Goal: Book appointment/travel/reservation

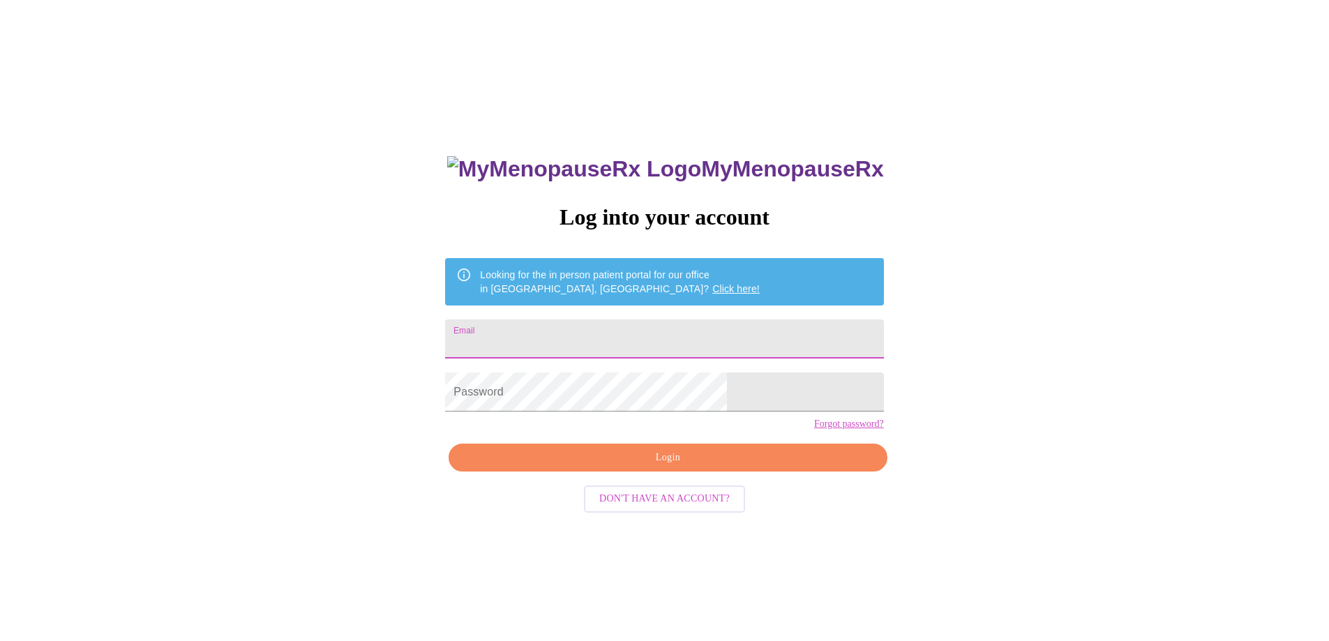
click at [635, 337] on input "Email" at bounding box center [664, 338] width 438 height 39
type input "[EMAIL_ADDRESS][DOMAIN_NAME]"
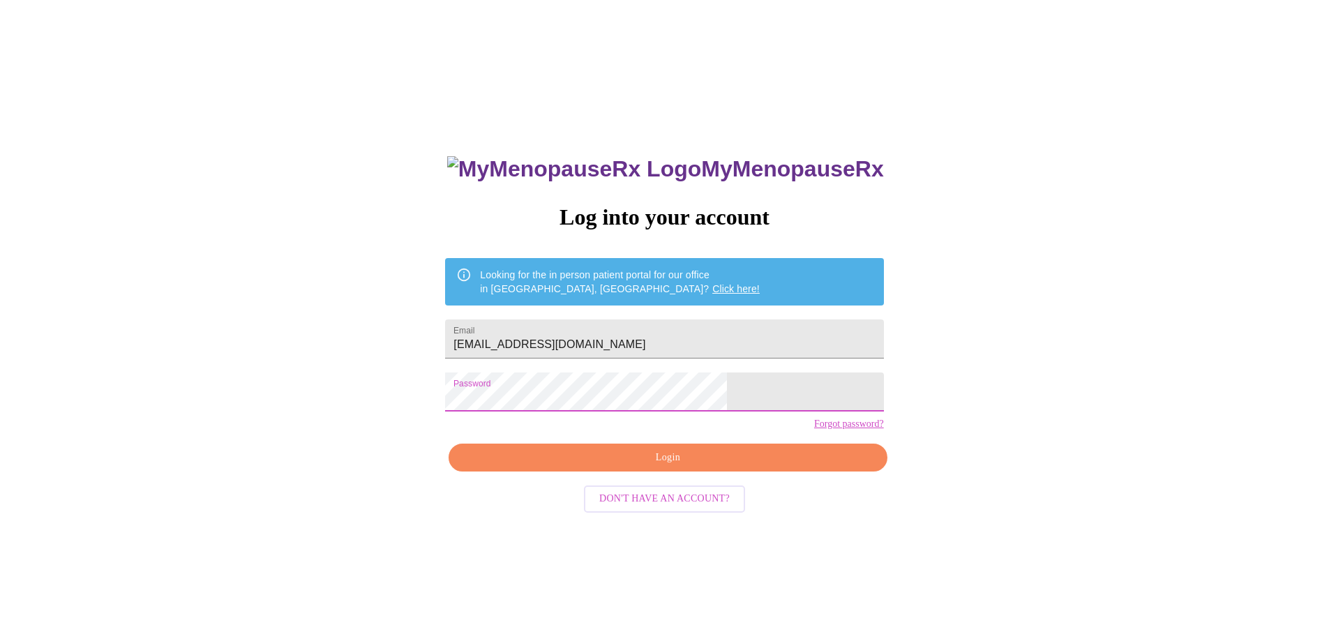
click at [673, 467] on span "Login" at bounding box center [668, 457] width 406 height 17
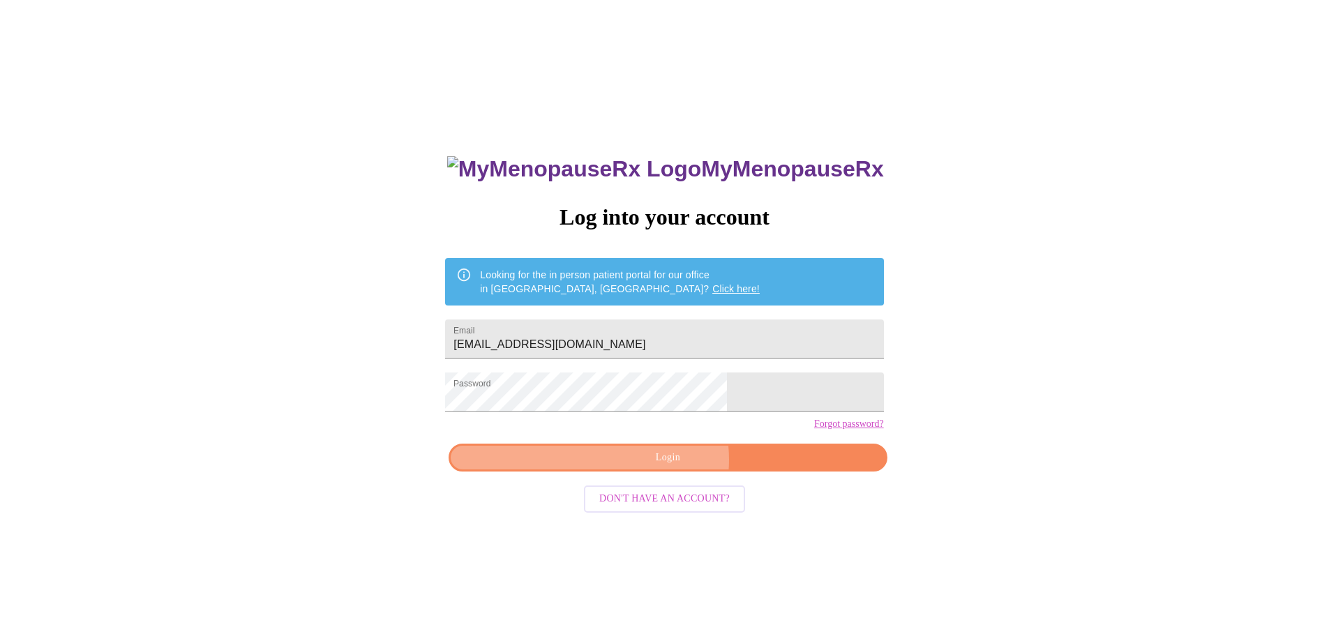
click at [660, 467] on span "Login" at bounding box center [668, 457] width 406 height 17
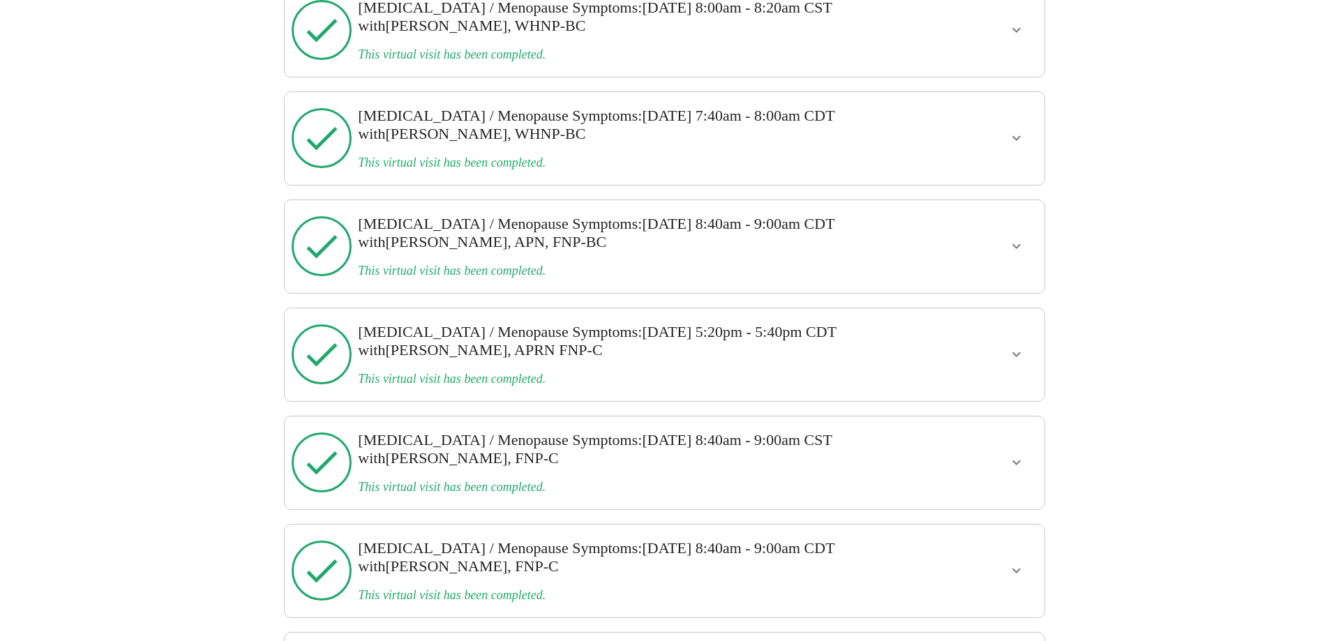
scroll to position [2081, 0]
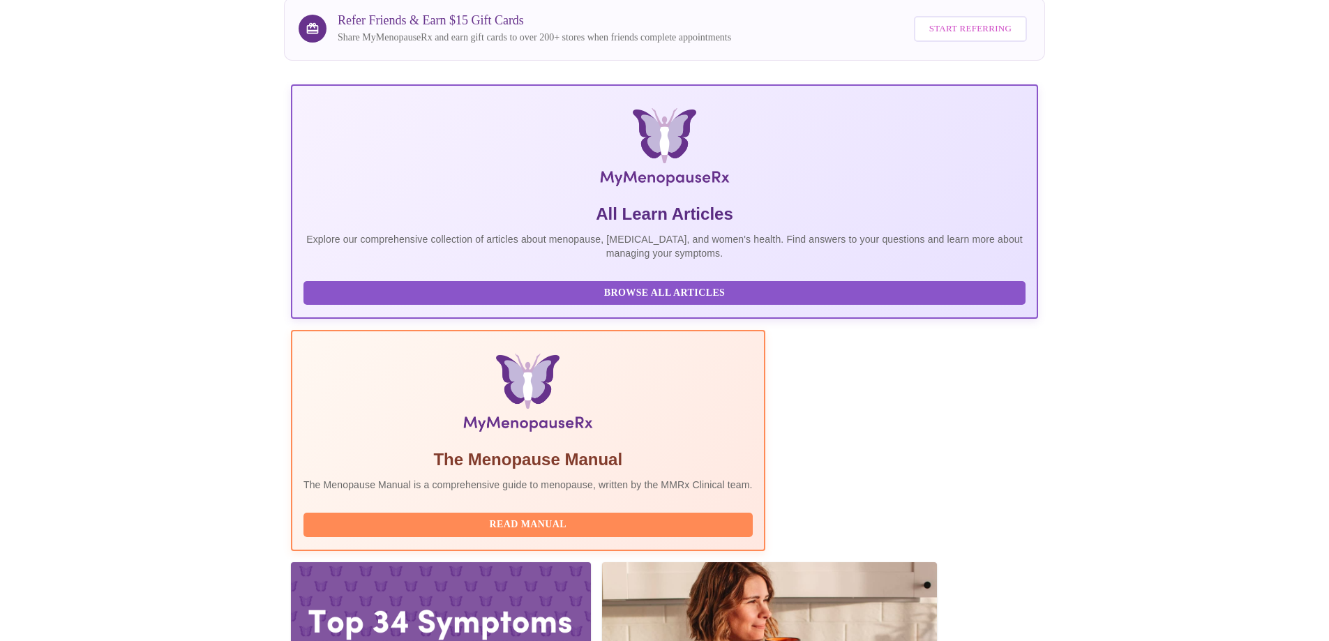
scroll to position [0, 0]
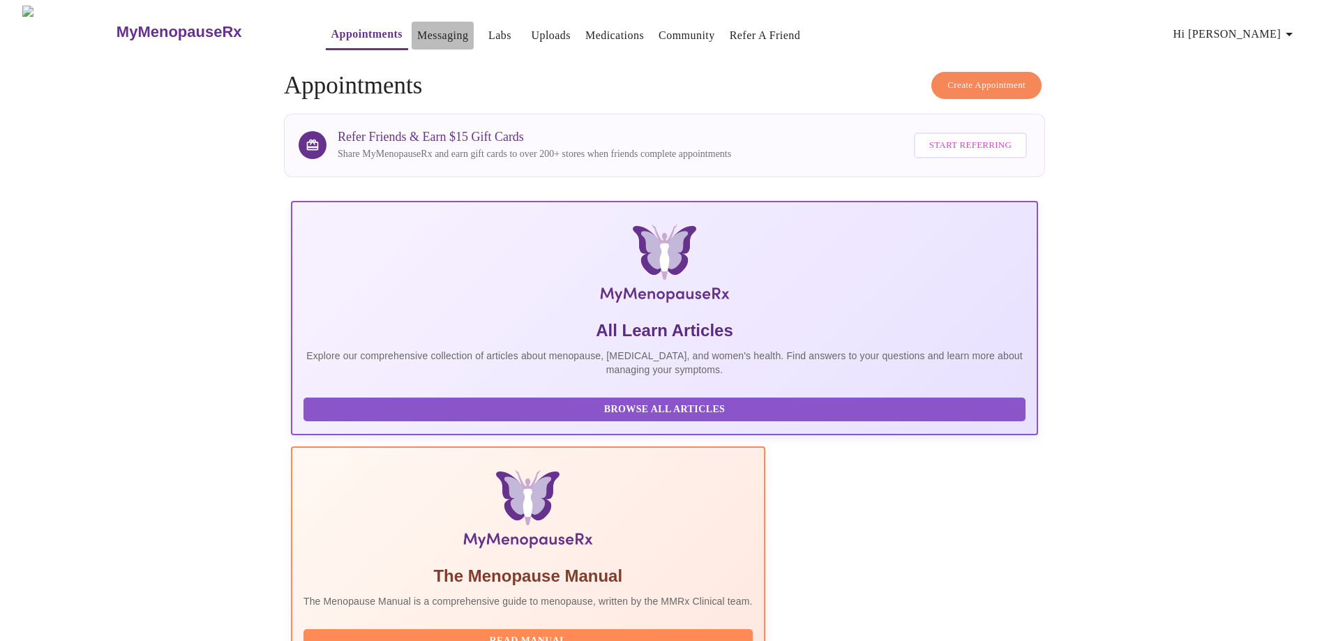
click at [417, 28] on link "Messaging" at bounding box center [442, 36] width 51 height 20
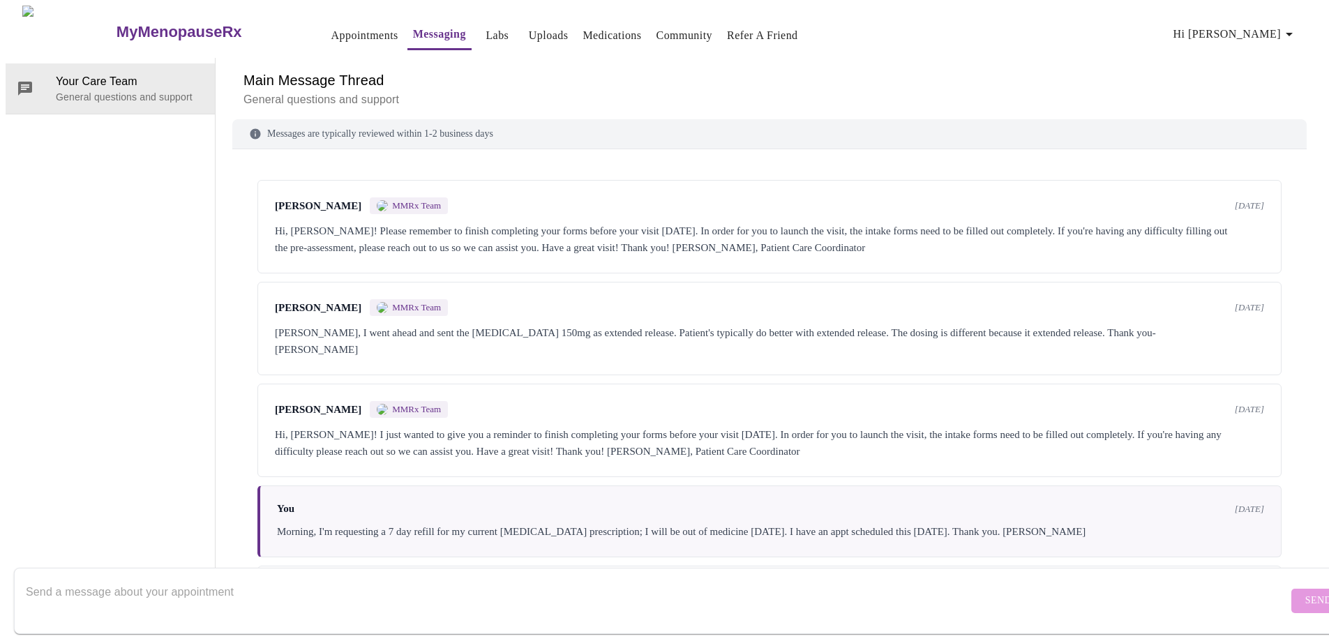
click at [485, 27] on link "Labs" at bounding box center [496, 36] width 23 height 20
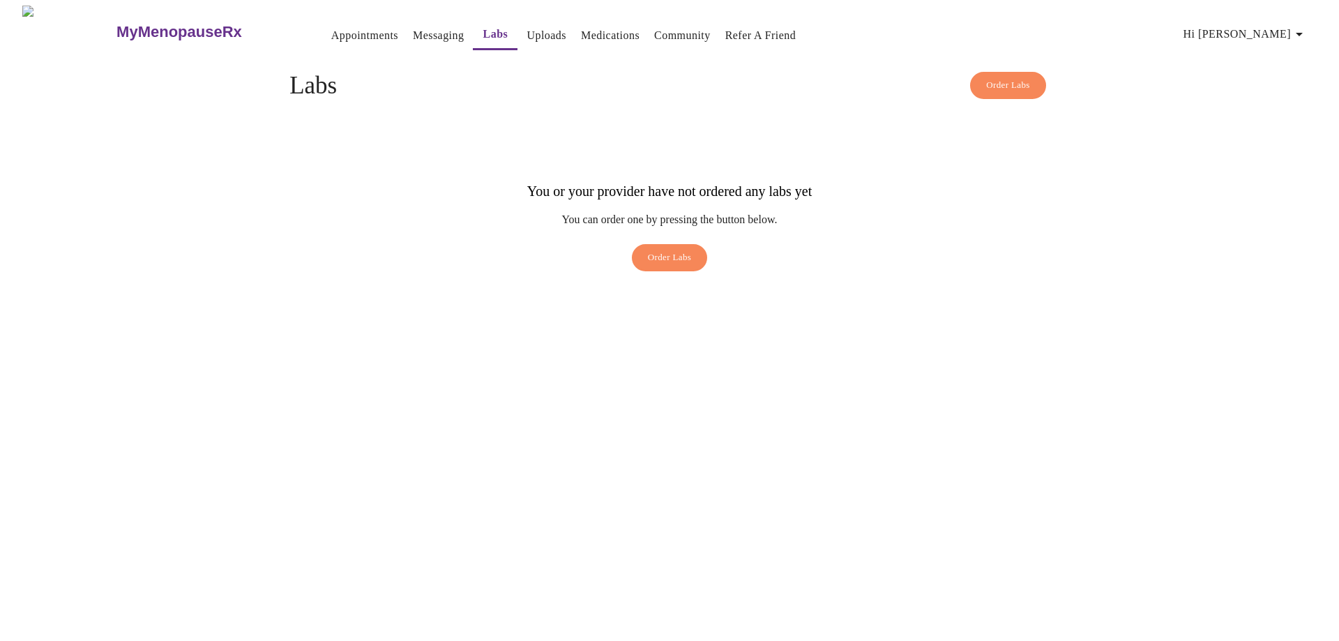
click at [344, 29] on link "Appointments" at bounding box center [364, 36] width 67 height 20
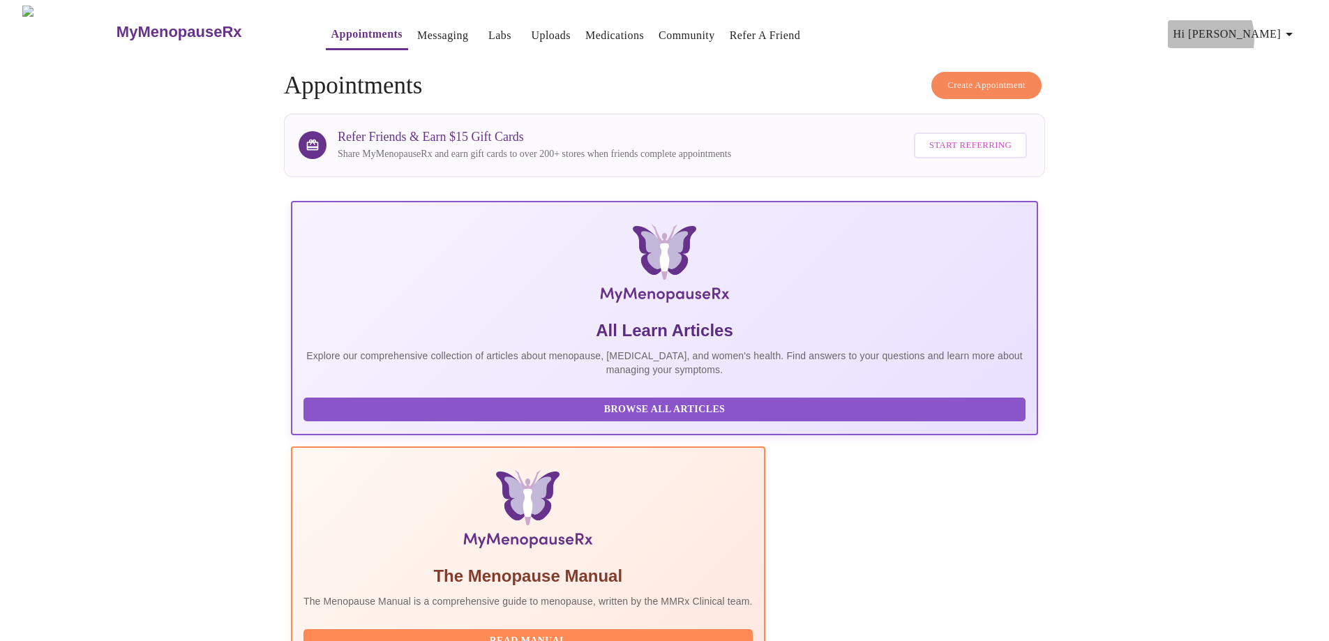
click at [1248, 33] on span "Hi [PERSON_NAME]" at bounding box center [1235, 34] width 124 height 20
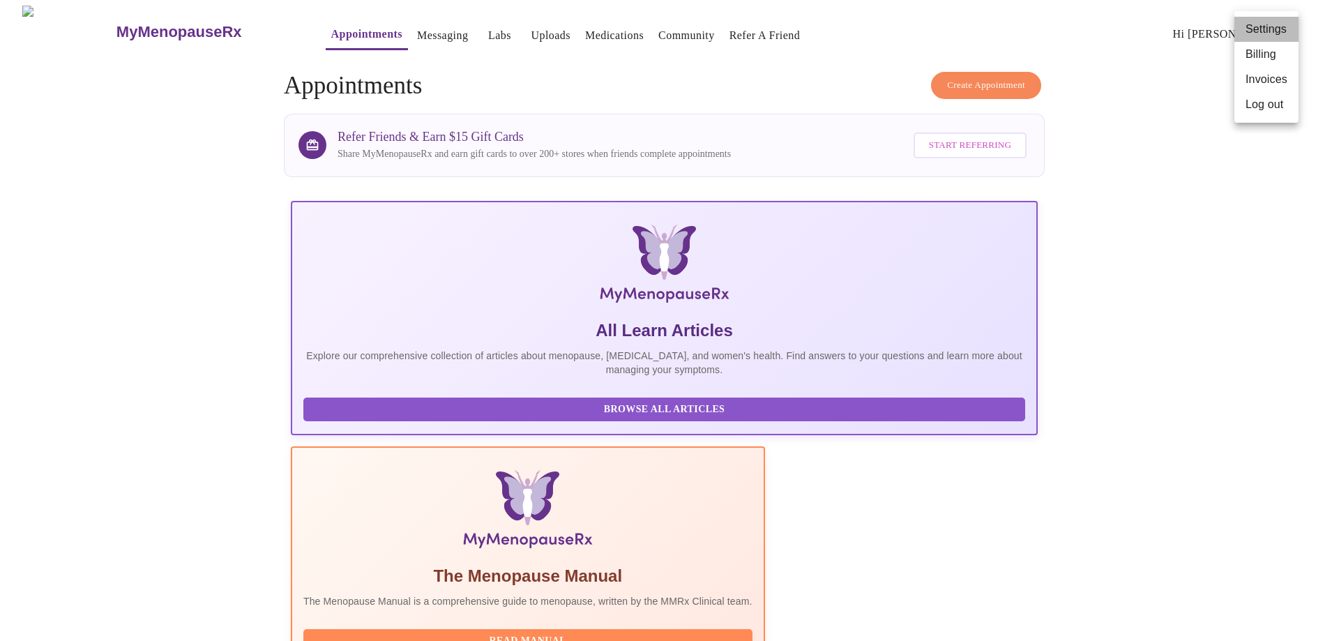
click at [1251, 28] on li "Settings" at bounding box center [1267, 29] width 64 height 25
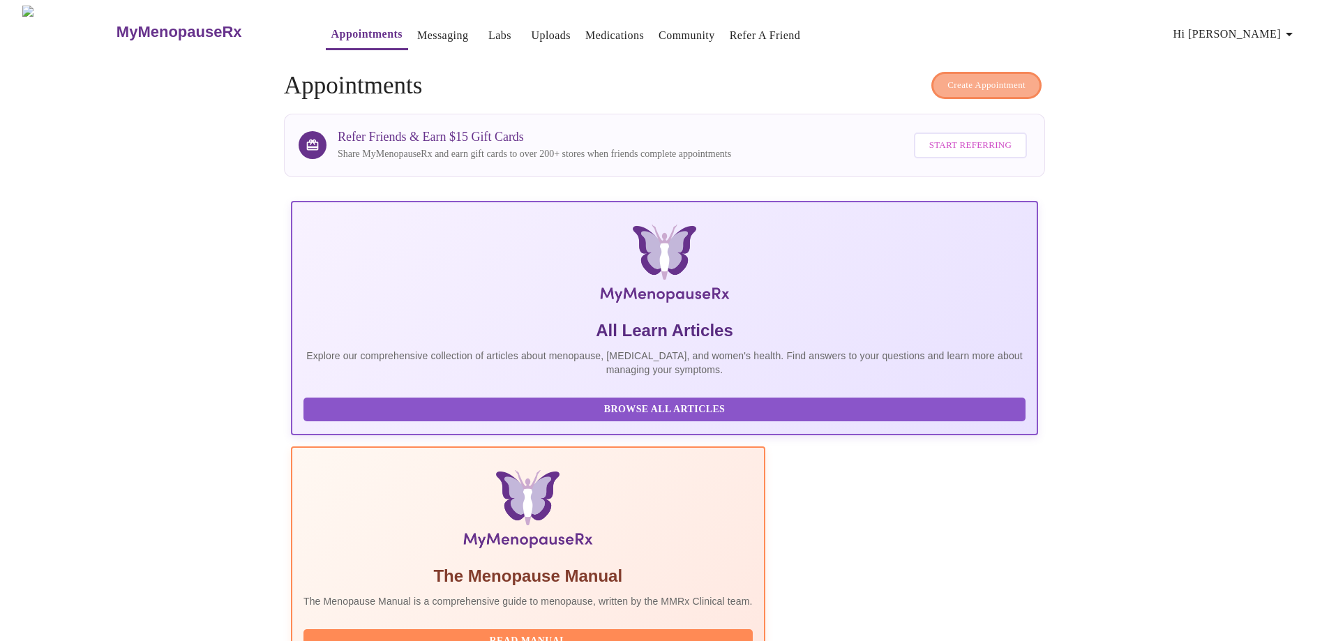
click at [971, 81] on span "Create Appointment" at bounding box center [986, 85] width 78 height 16
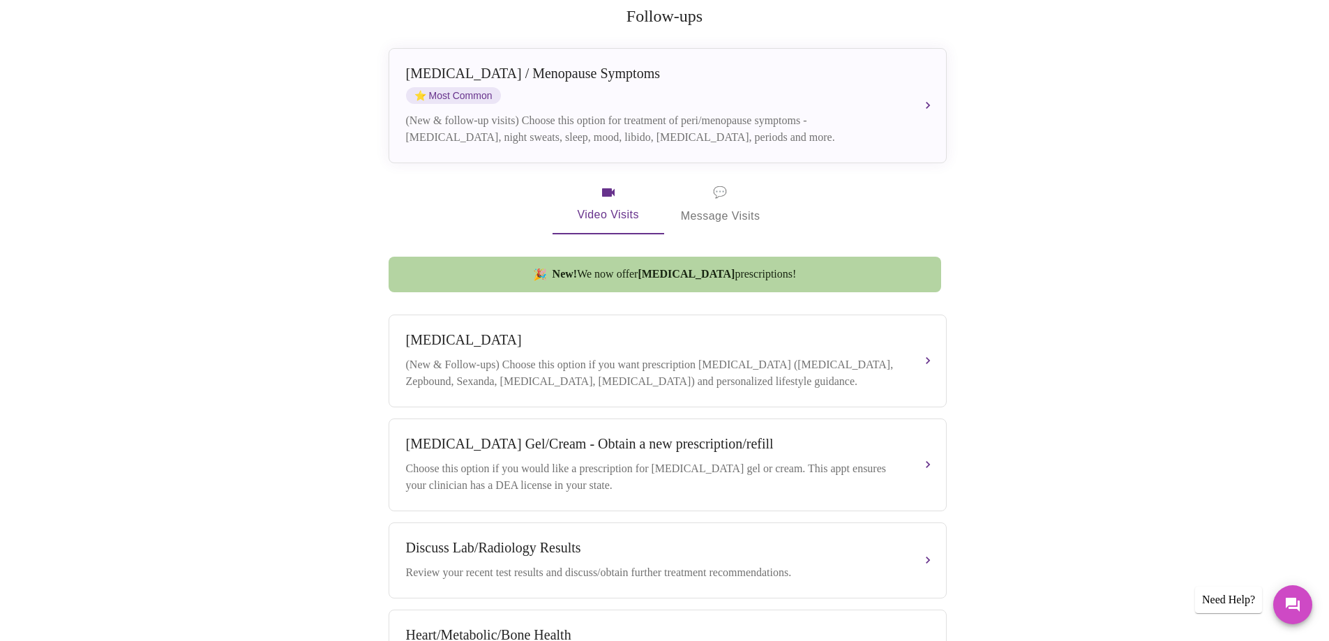
scroll to position [279, 0]
click at [707, 183] on span "💬 Message Visits" at bounding box center [721, 204] width 80 height 43
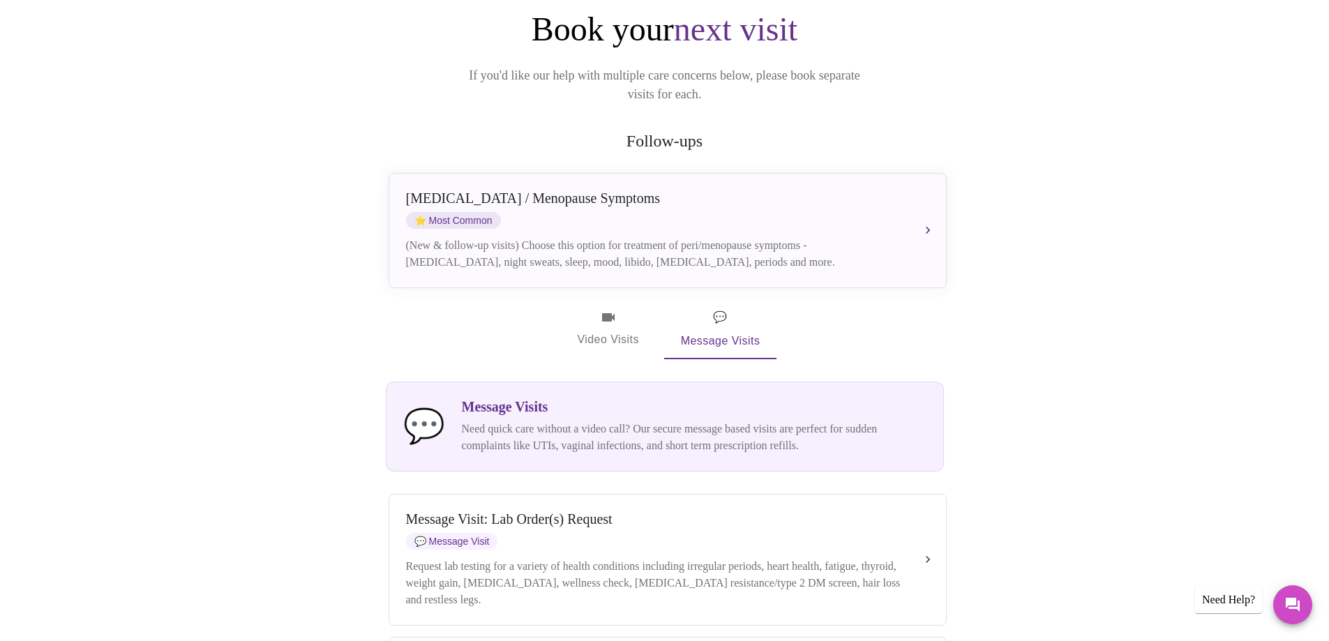
scroll to position [140, 0]
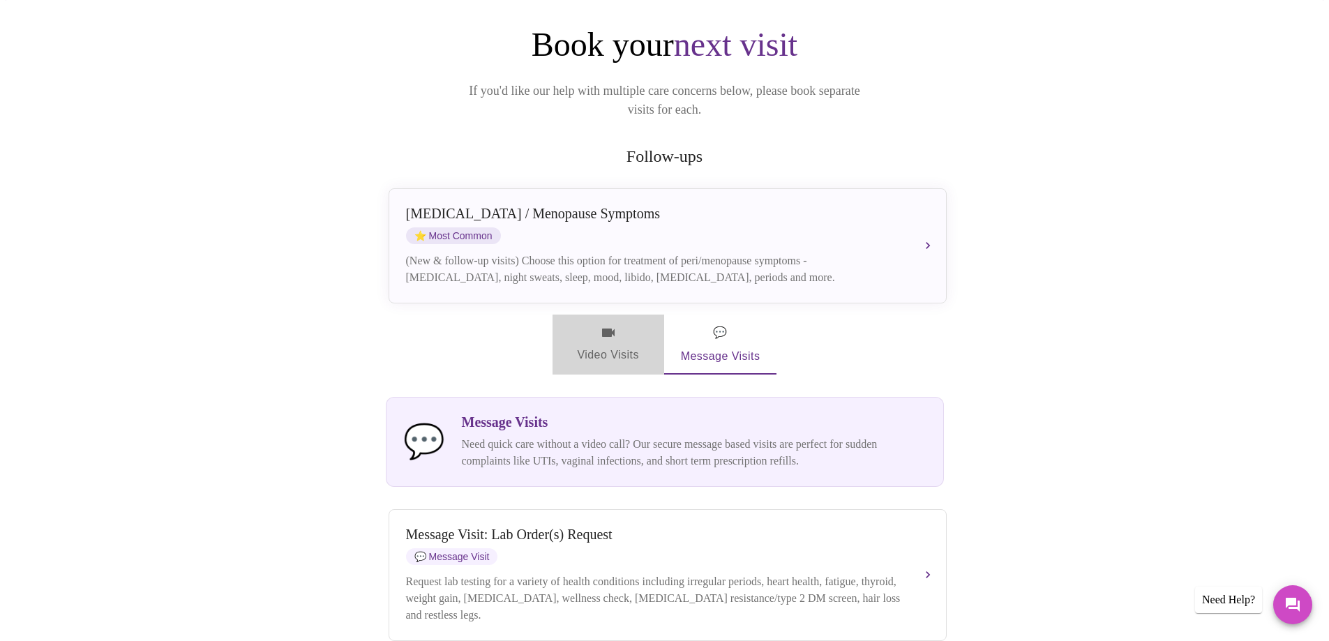
click at [612, 324] on icon "button" at bounding box center [608, 332] width 17 height 17
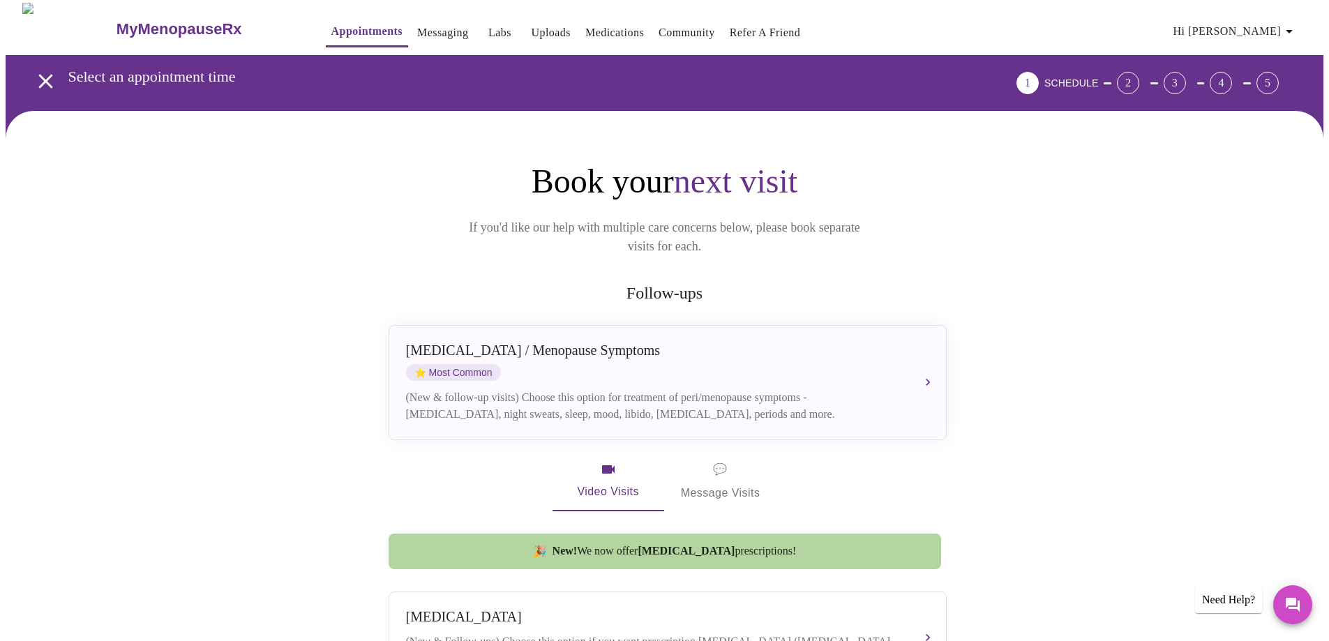
scroll to position [0, 0]
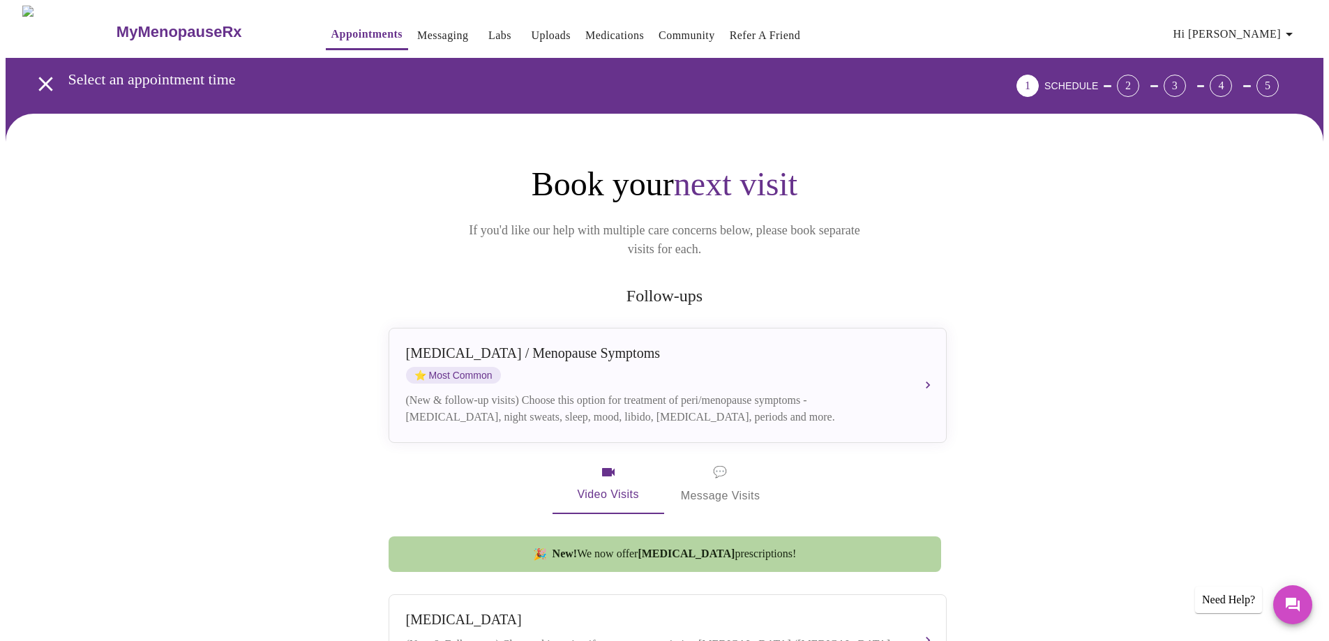
click at [563, 359] on div "[MEDICAL_DATA] / Menopause Symptoms ⭐ Most Common" at bounding box center [653, 364] width 495 height 38
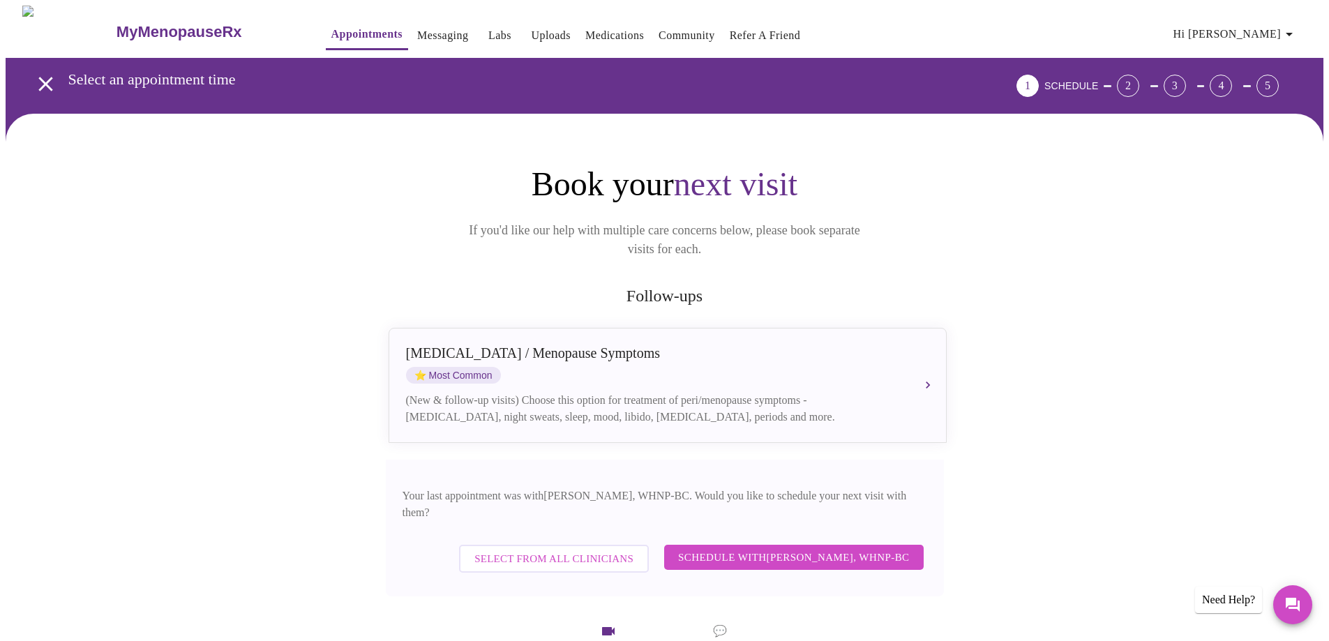
click at [722, 548] on span "Schedule with [PERSON_NAME], WHNP-BC" at bounding box center [794, 557] width 232 height 18
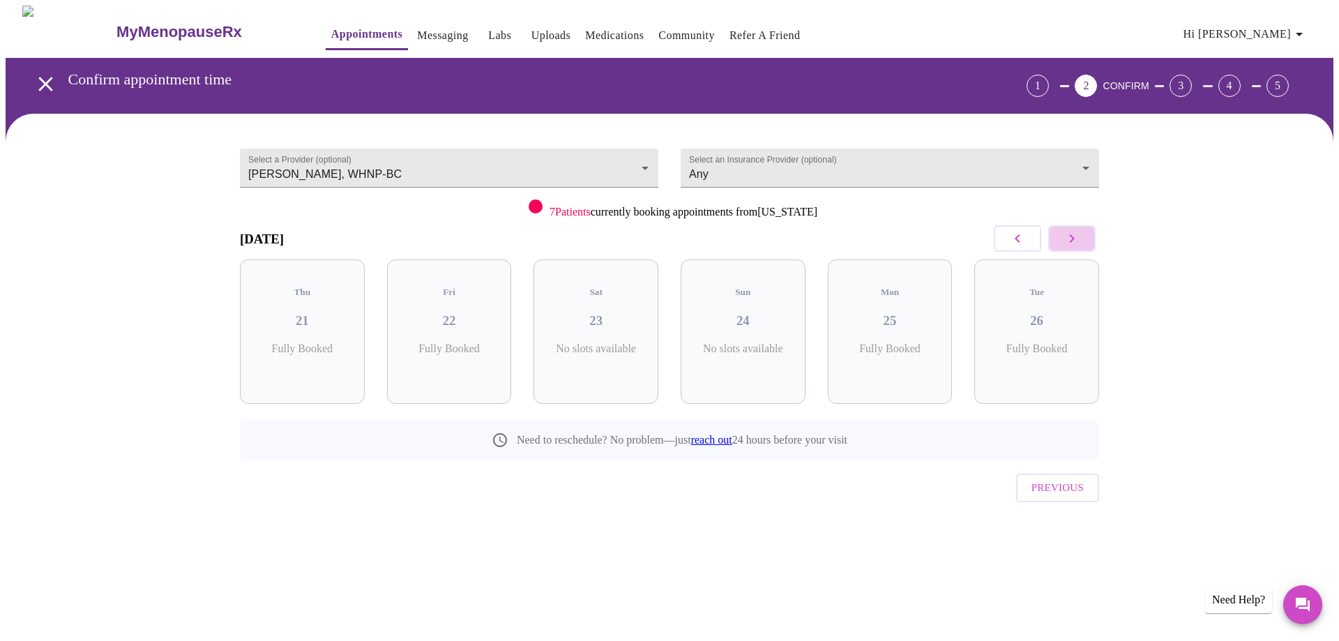
click at [1075, 239] on icon "button" at bounding box center [1072, 238] width 17 height 17
click at [1067, 241] on icon "button" at bounding box center [1072, 238] width 17 height 17
click at [1018, 245] on icon "button" at bounding box center [1017, 238] width 17 height 17
click at [1074, 241] on icon "button" at bounding box center [1072, 238] width 17 height 17
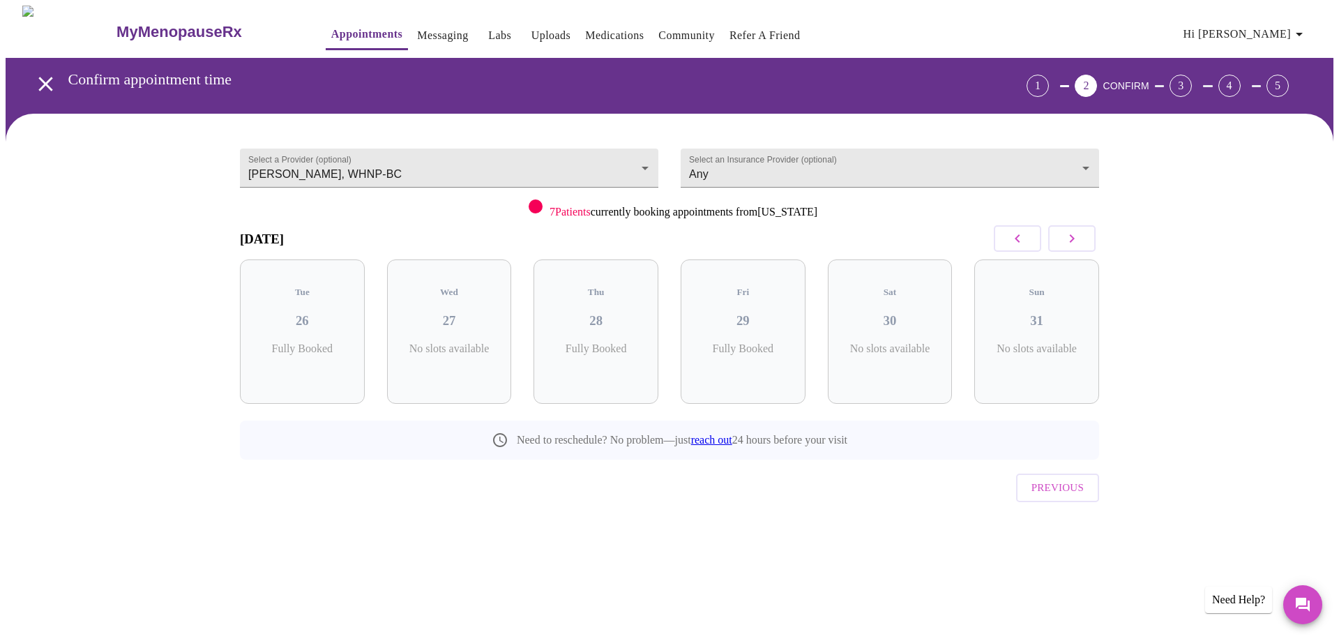
click at [1074, 241] on icon "button" at bounding box center [1072, 238] width 17 height 17
click at [767, 342] on p "6 Slots Left ( 8 Total)" at bounding box center [748, 355] width 51 height 27
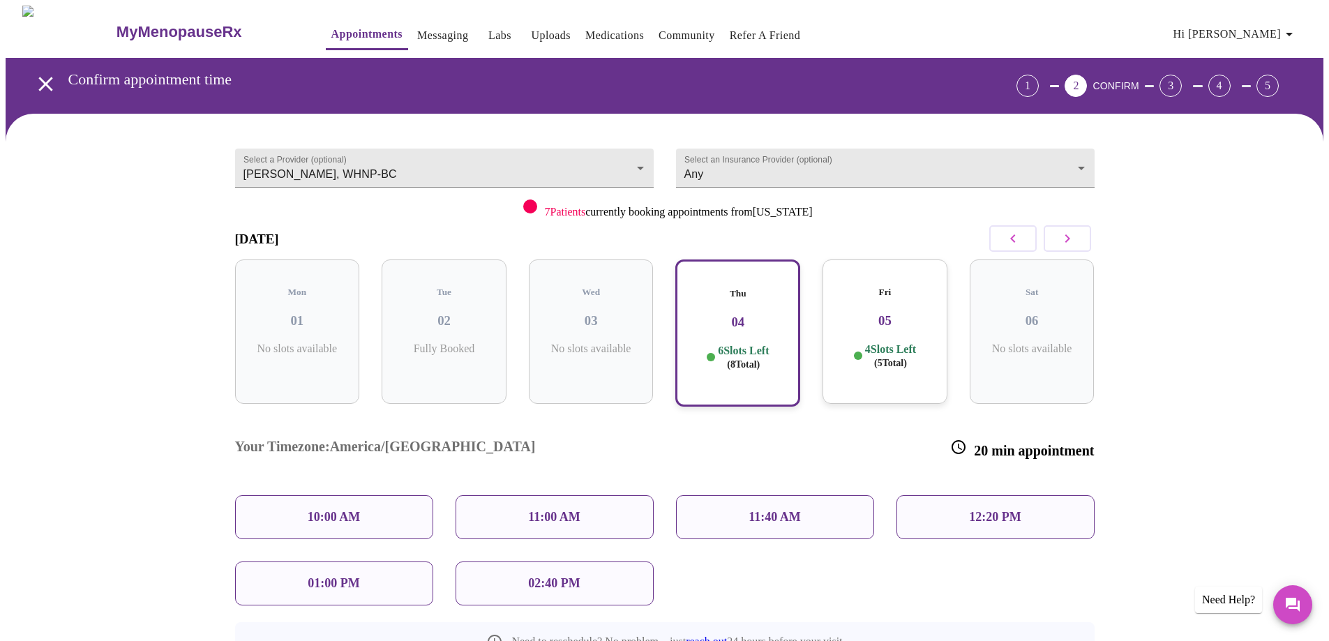
click at [986, 510] on p "12:20 PM" at bounding box center [995, 517] width 52 height 15
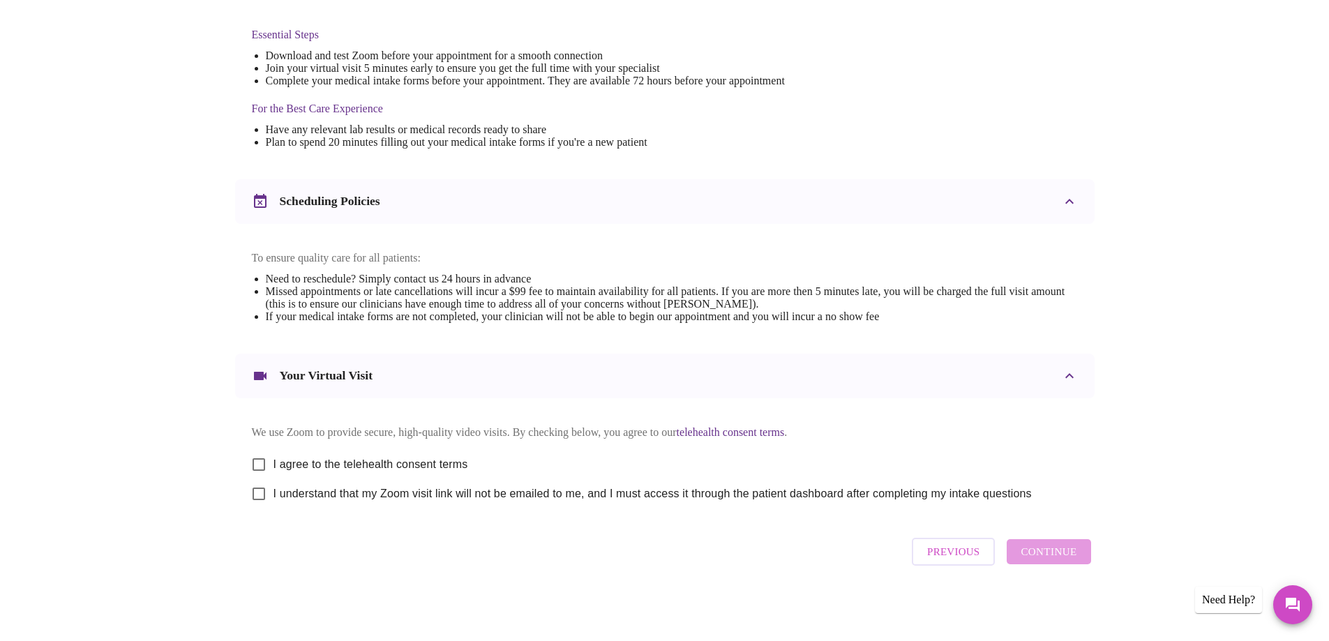
scroll to position [370, 0]
click at [262, 454] on input "I agree to the telehealth consent terms" at bounding box center [258, 464] width 29 height 29
checkbox input "true"
drag, startPoint x: 260, startPoint y: 492, endPoint x: 645, endPoint y: 540, distance: 387.3
click at [260, 490] on input "I understand that my Zoom visit link will not be emailed to me, and I must acce…" at bounding box center [258, 493] width 29 height 29
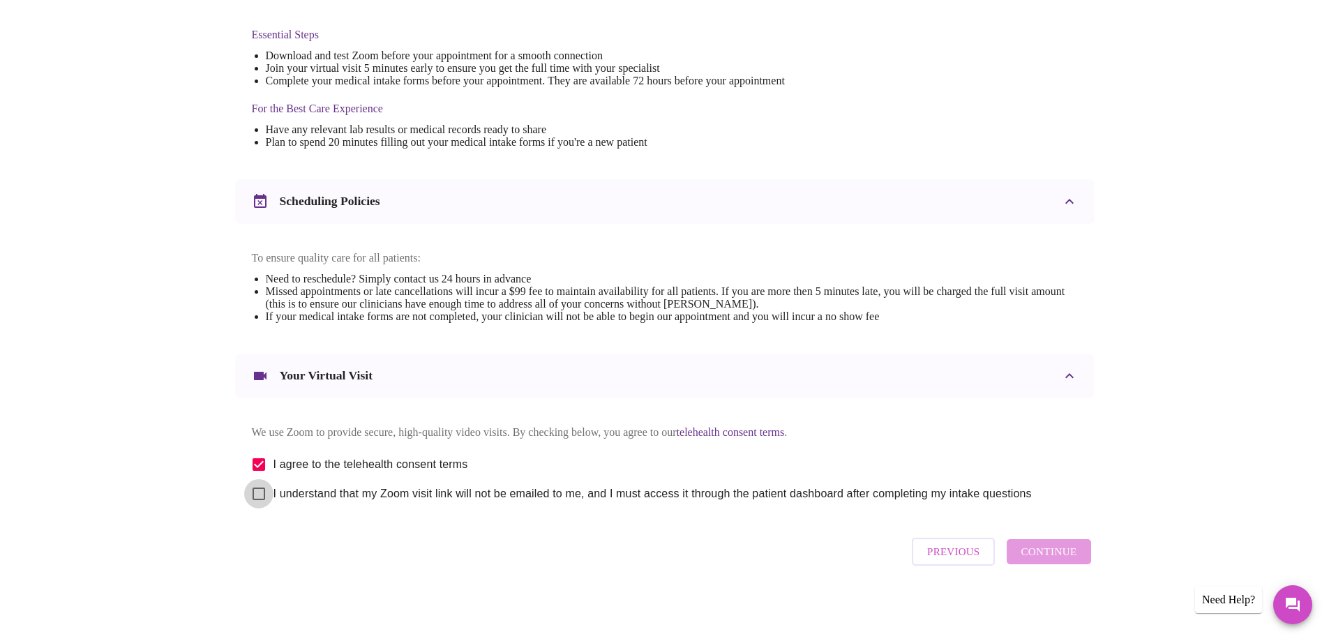
checkbox input "true"
click at [1039, 555] on span "Continue" at bounding box center [1048, 552] width 56 height 18
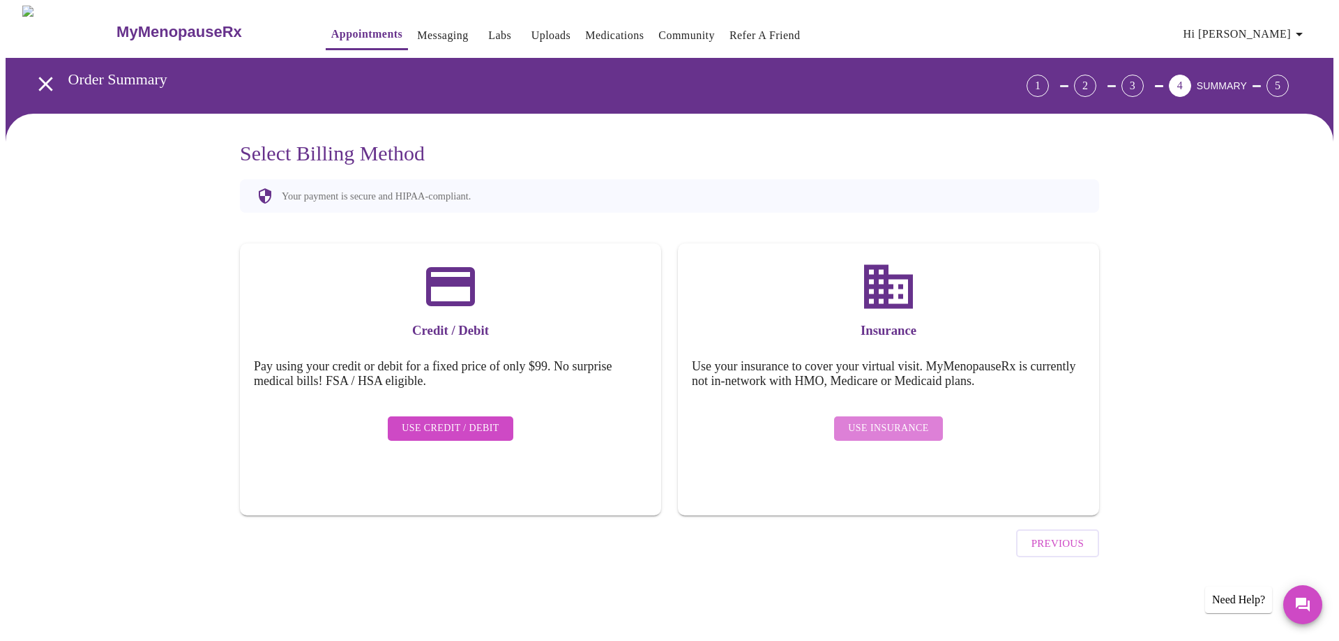
drag, startPoint x: 906, startPoint y: 423, endPoint x: 954, endPoint y: 444, distance: 51.8
click at [906, 423] on span "Use Insurance" at bounding box center [888, 428] width 80 height 17
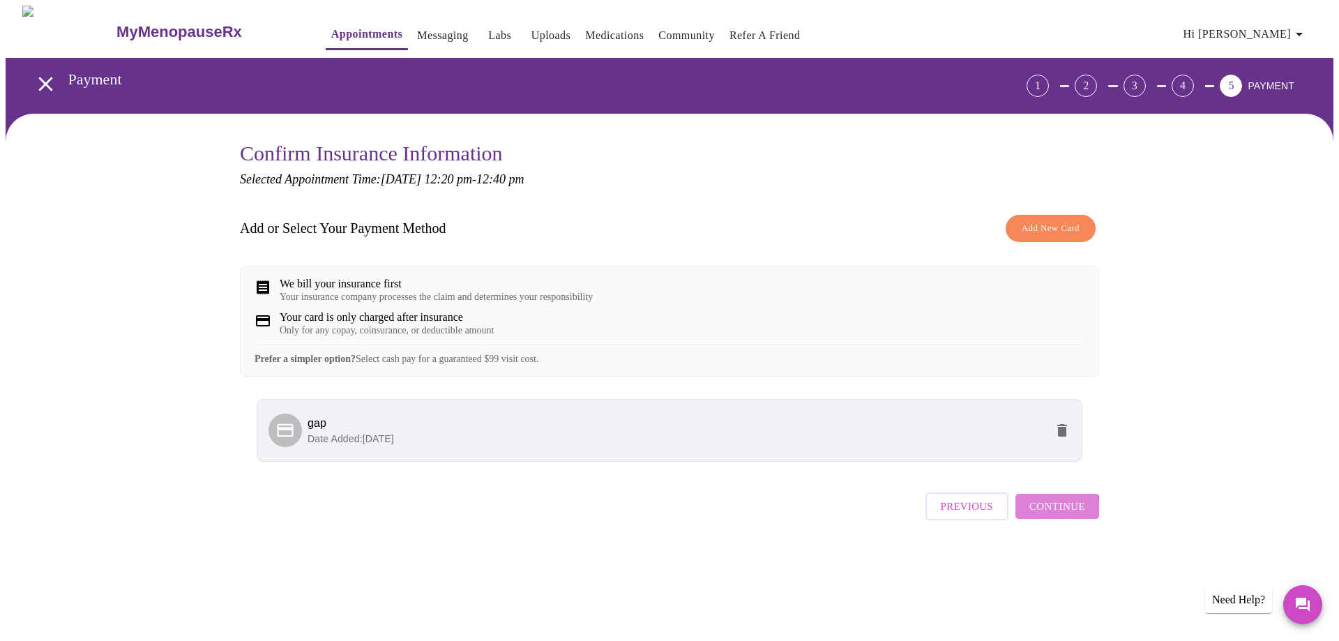
click at [1047, 515] on span "Continue" at bounding box center [1058, 506] width 56 height 18
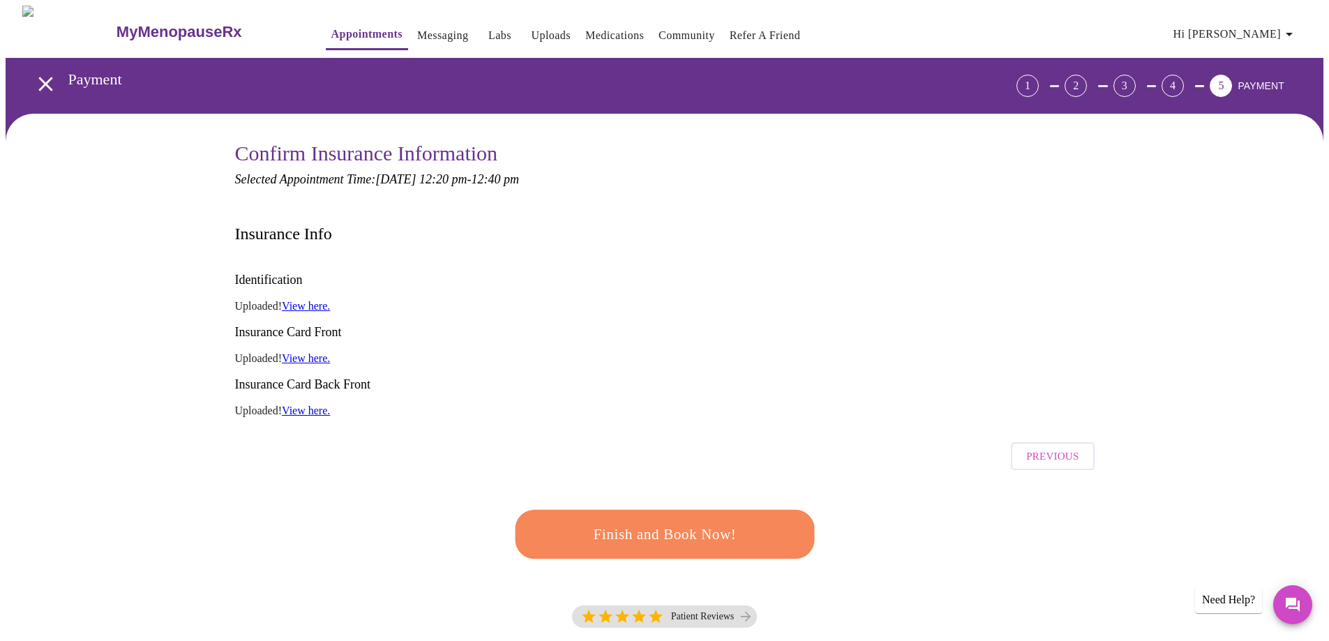
click at [694, 522] on span "Finish and Book Now!" at bounding box center [665, 535] width 258 height 26
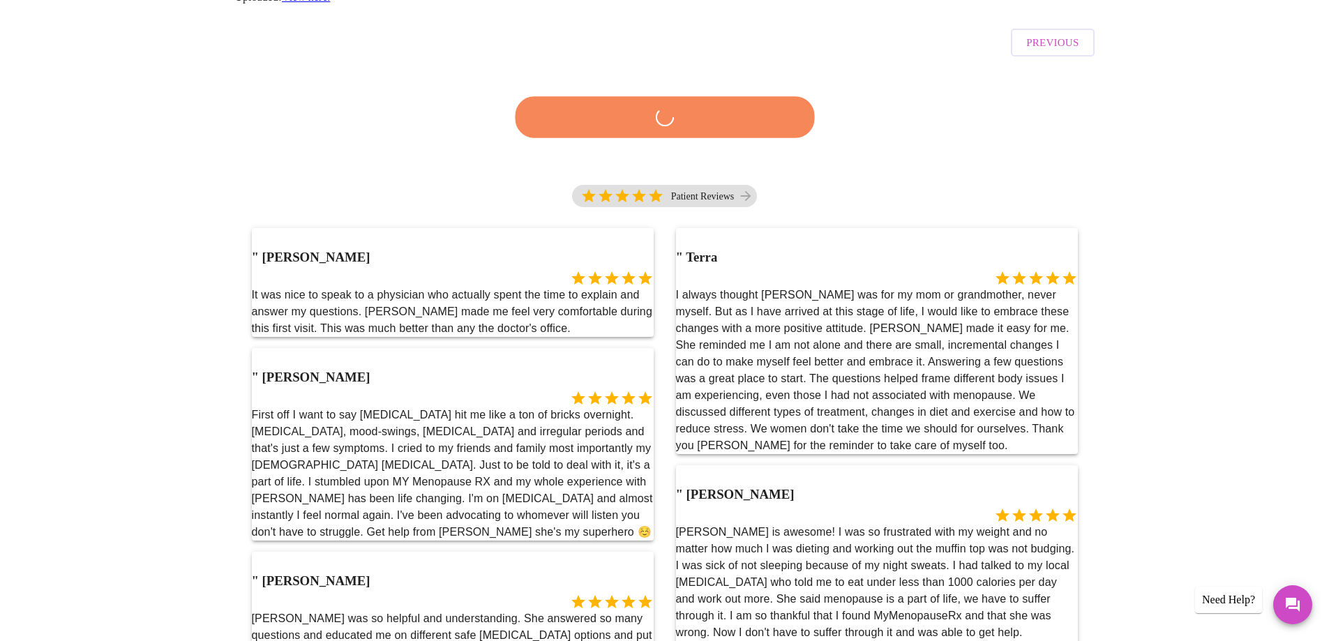
scroll to position [419, 0]
